Goal: Find specific page/section: Find specific page/section

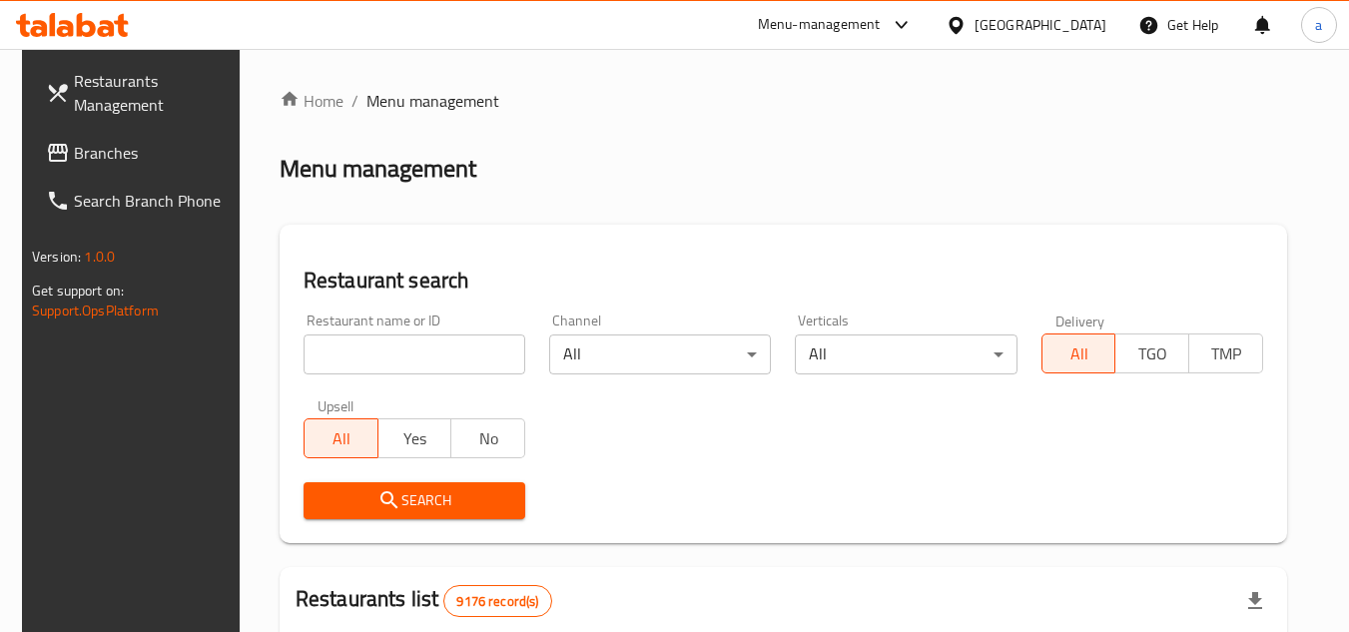
click at [105, 152] on span "Branches" at bounding box center [153, 153] width 158 height 24
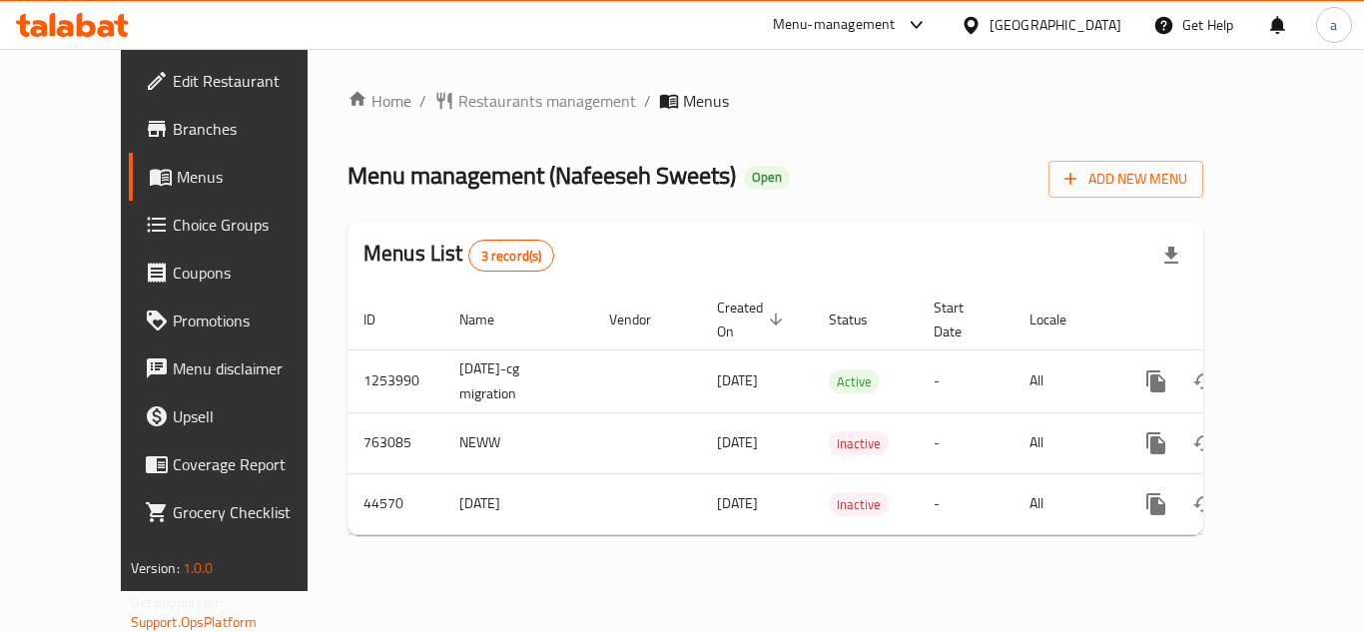
click at [484, 119] on div "Home / Restaurants management / Menus Menu management ( Nafeeseh Sweets ) Open …" at bounding box center [776, 320] width 856 height 462
click at [493, 89] on span "Restaurants management" at bounding box center [547, 101] width 178 height 24
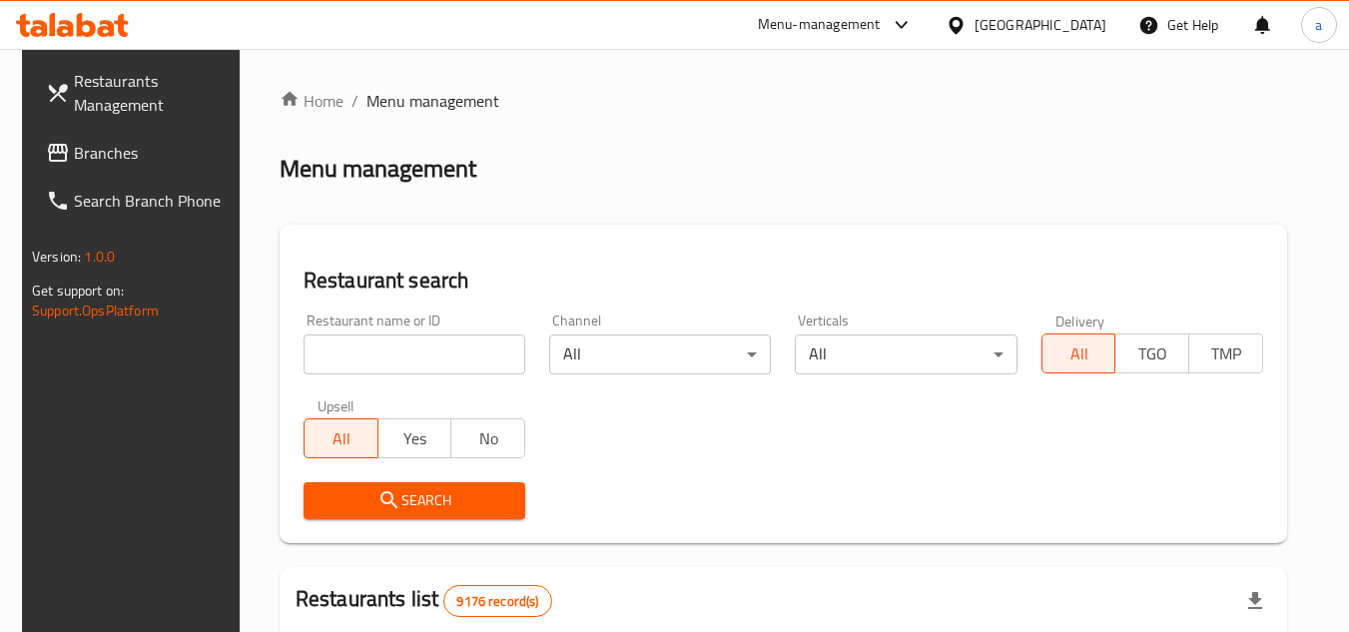
click at [379, 358] on input "search" at bounding box center [415, 355] width 222 height 40
paste input "22826"
type input "22826"
click button "Search" at bounding box center [415, 500] width 222 height 37
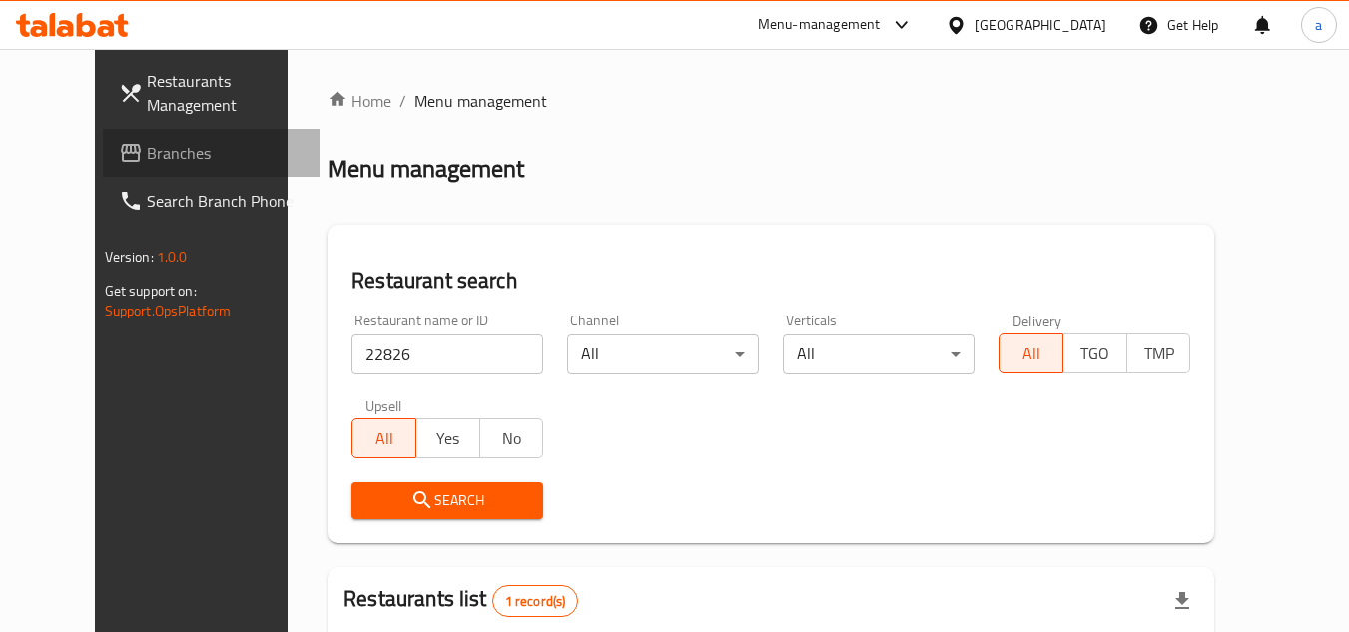
click at [147, 148] on span "Branches" at bounding box center [226, 153] width 158 height 24
